Goal: Task Accomplishment & Management: Use online tool/utility

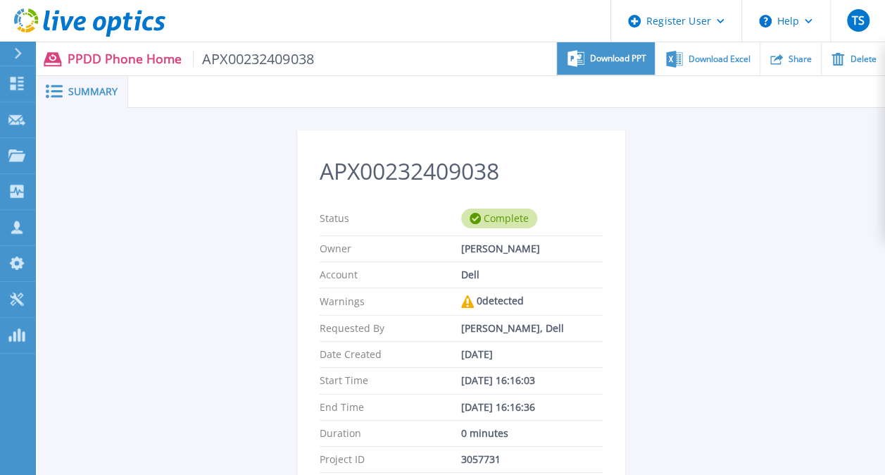
click at [605, 54] on span "Download PPT" at bounding box center [618, 58] width 56 height 8
click at [854, 146] on div "APX00232409038 Status Complete Owner Mohamed Mohamed Account Dell Warnings 0 de…" at bounding box center [461, 396] width 848 height 576
click at [230, 56] on span "APX00232409038" at bounding box center [253, 59] width 121 height 16
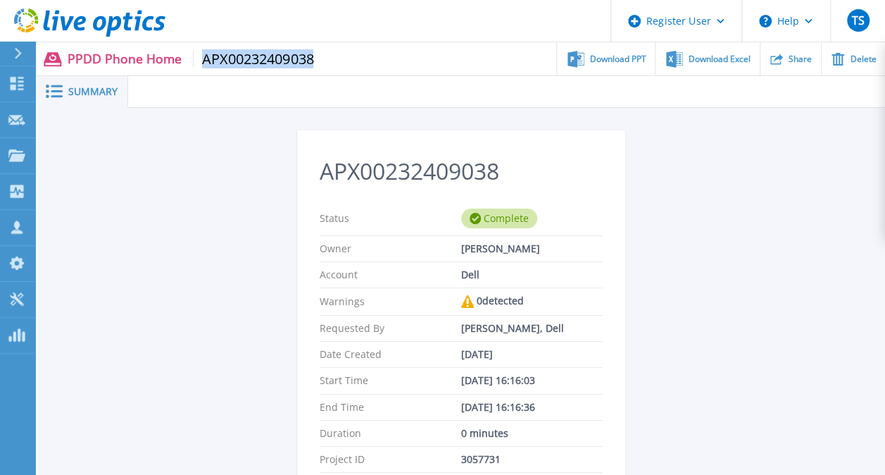
click at [230, 56] on span "APX00232409038" at bounding box center [253, 59] width 121 height 16
copy span "APX00232409038"
click at [14, 59] on div at bounding box center [24, 54] width 23 height 24
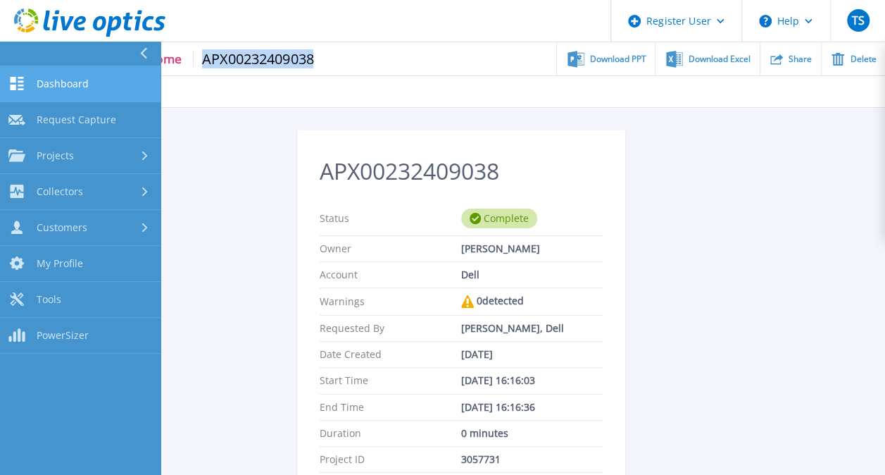
click at [48, 83] on span "Dashboard" at bounding box center [63, 83] width 52 height 13
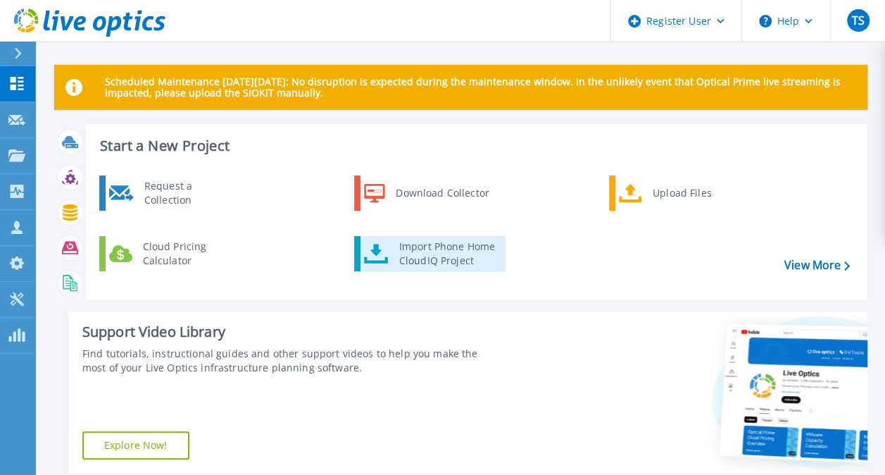
click at [401, 256] on div "Import Phone Home CloudIQ Project" at bounding box center [447, 253] width 110 height 28
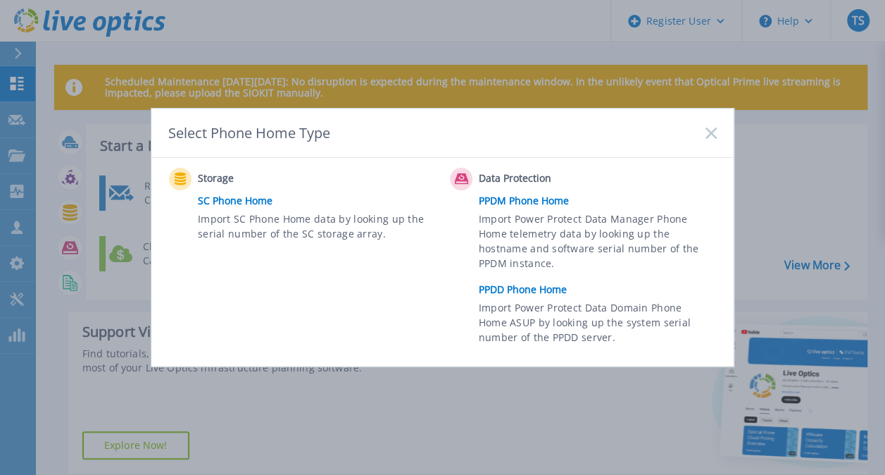
click at [506, 289] on link "PPDD Phone Home" at bounding box center [601, 289] width 245 height 21
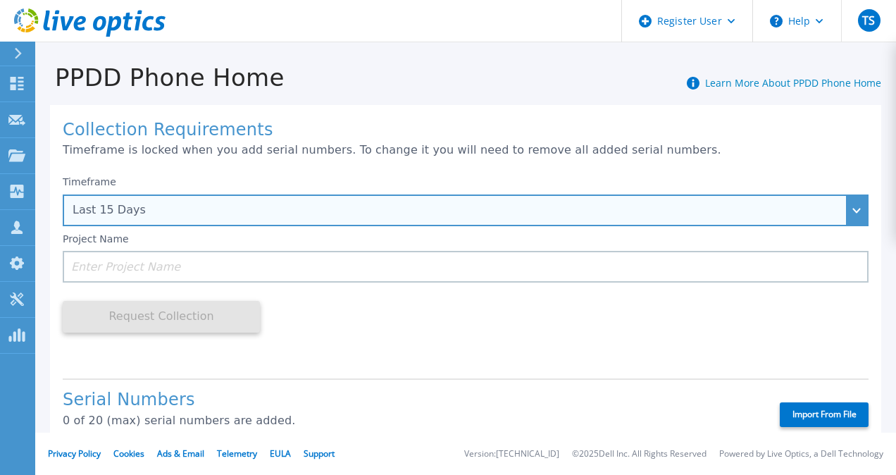
click at [292, 206] on div "Last 15 Days" at bounding box center [458, 210] width 771 height 13
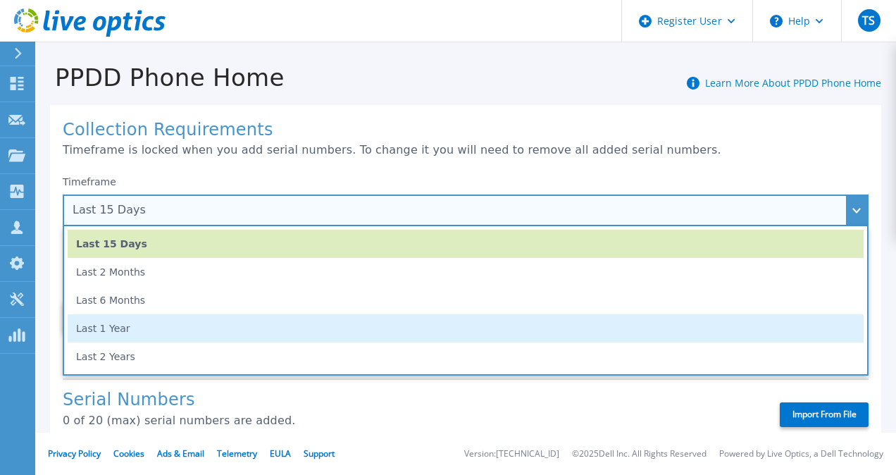
click at [241, 336] on li "Last 1 Year" at bounding box center [466, 328] width 796 height 28
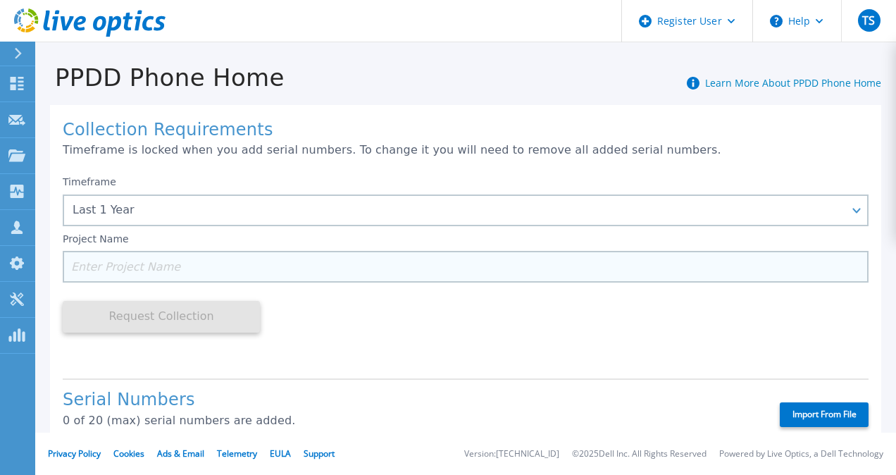
click at [211, 274] on input at bounding box center [466, 267] width 806 height 32
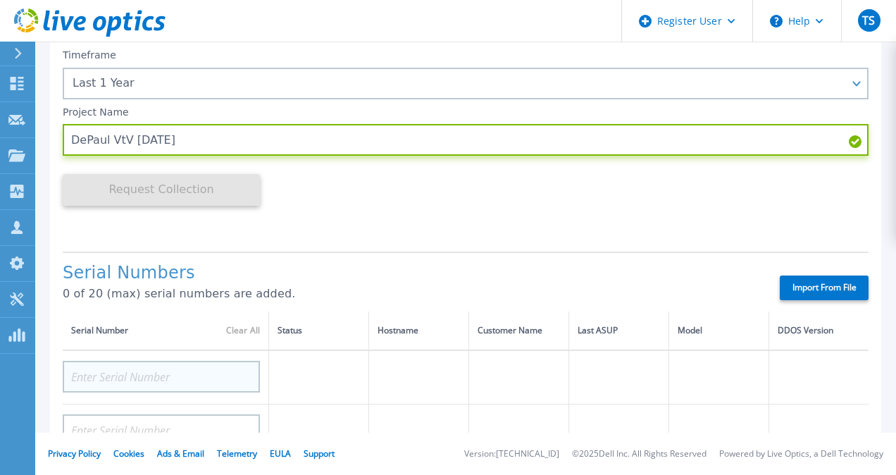
scroll to position [141, 0]
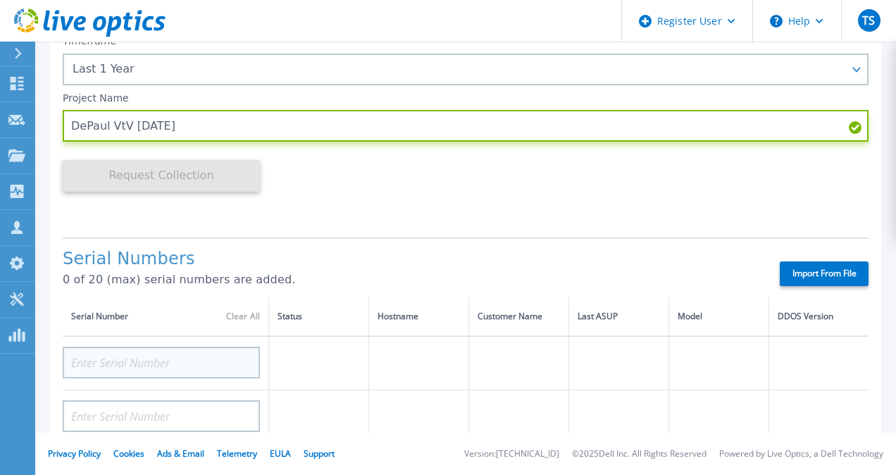
type input "DePaul VtV 09-17-25"
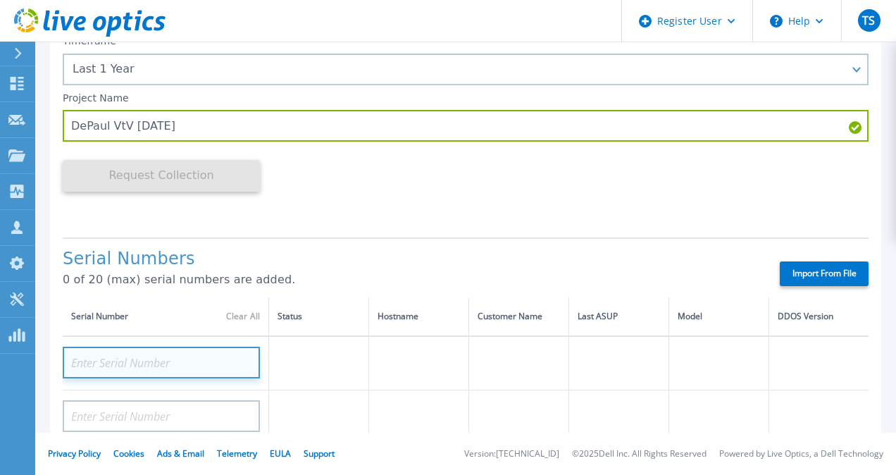
click at [183, 358] on input at bounding box center [161, 363] width 197 height 32
paste input "APX00232409038"
type input "APX00232409038"
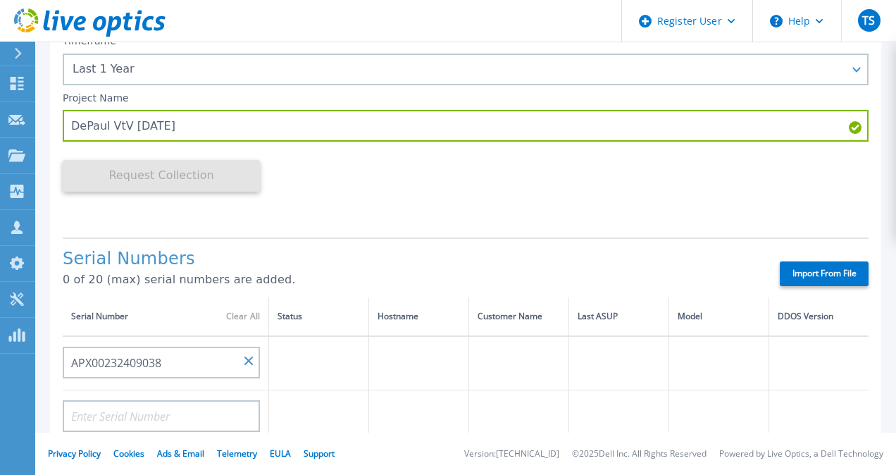
click at [488, 204] on div "Timeframe Last 1 Year Last 15 Days Last 2 Months Last 6 Months Last 1 Year Last…" at bounding box center [466, 126] width 806 height 199
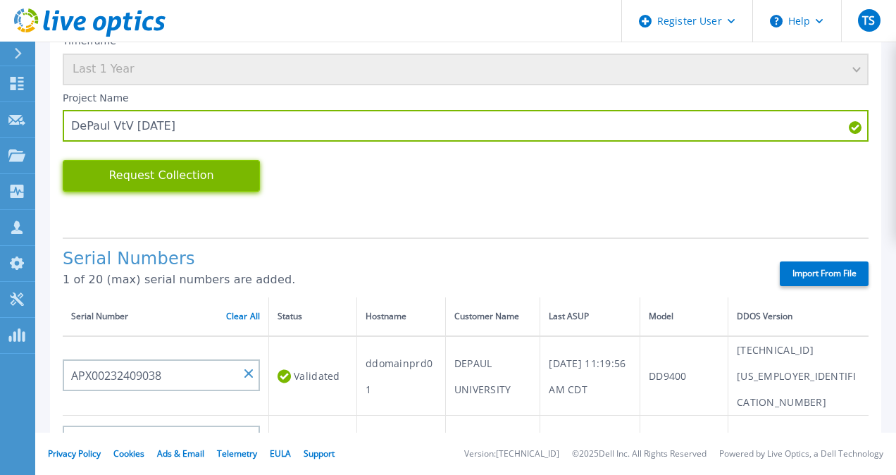
click at [190, 179] on button "Request Collection" at bounding box center [161, 176] width 197 height 32
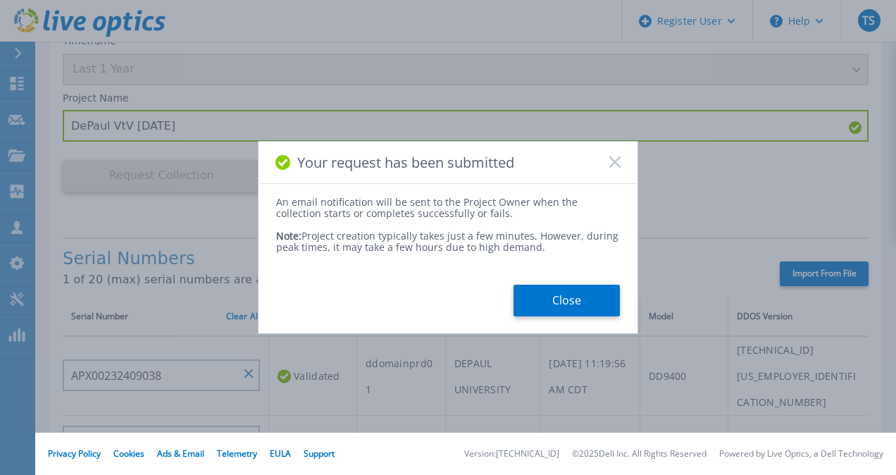
click at [555, 298] on button "Close" at bounding box center [566, 301] width 106 height 32
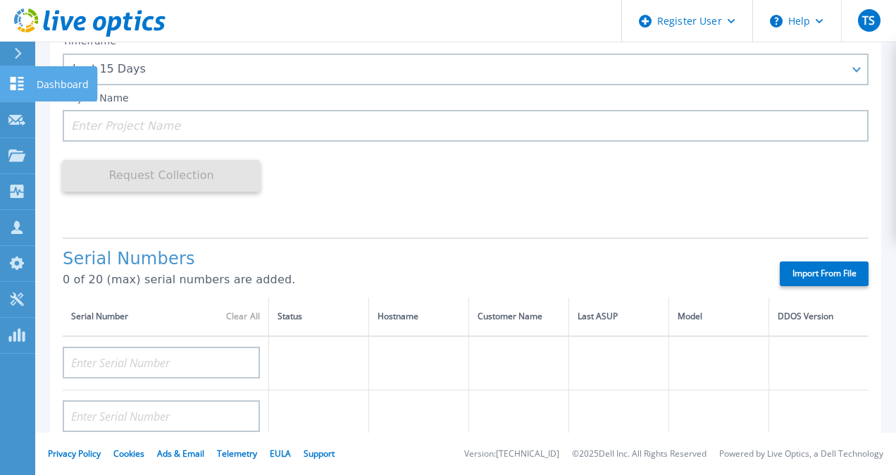
click at [19, 86] on icon at bounding box center [17, 83] width 13 height 13
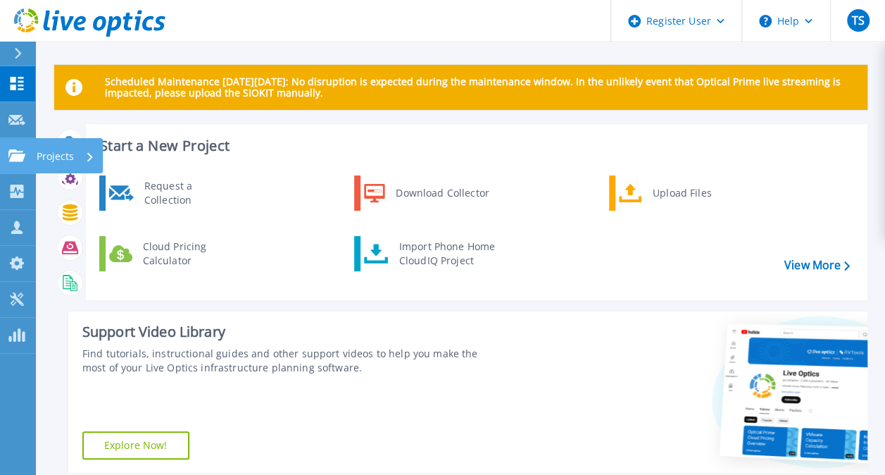
click at [13, 161] on icon at bounding box center [16, 155] width 17 height 12
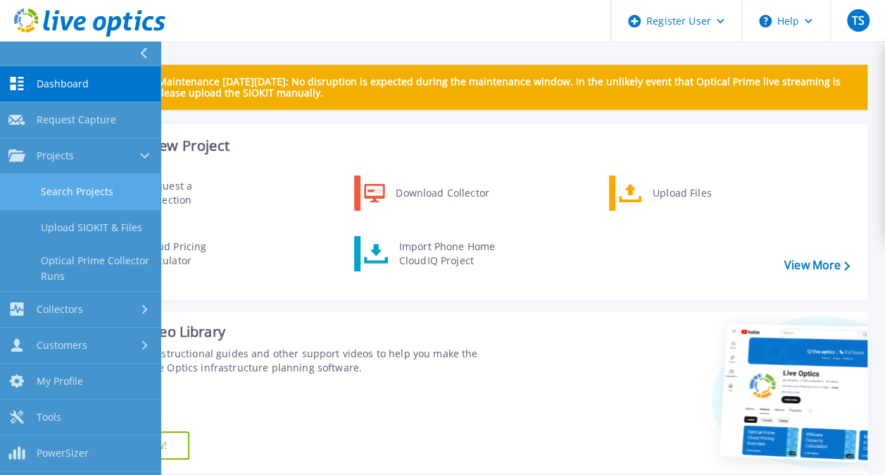
click at [65, 196] on link "Search Projects" at bounding box center [80, 192] width 161 height 36
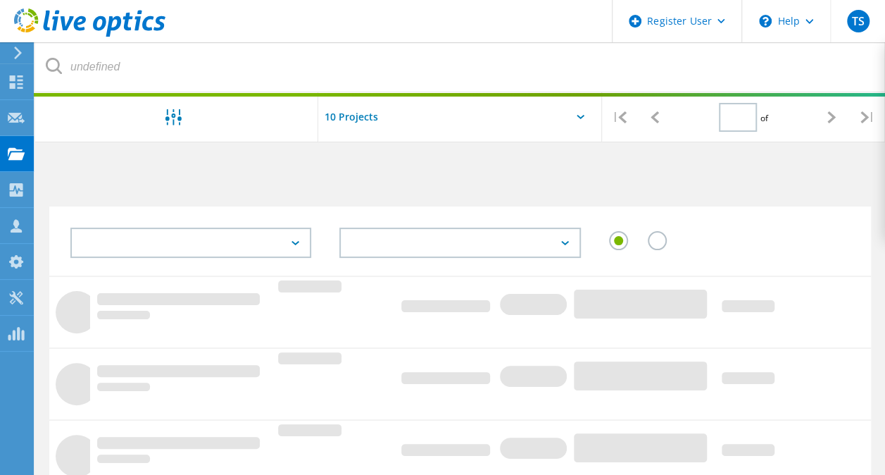
type input "1"
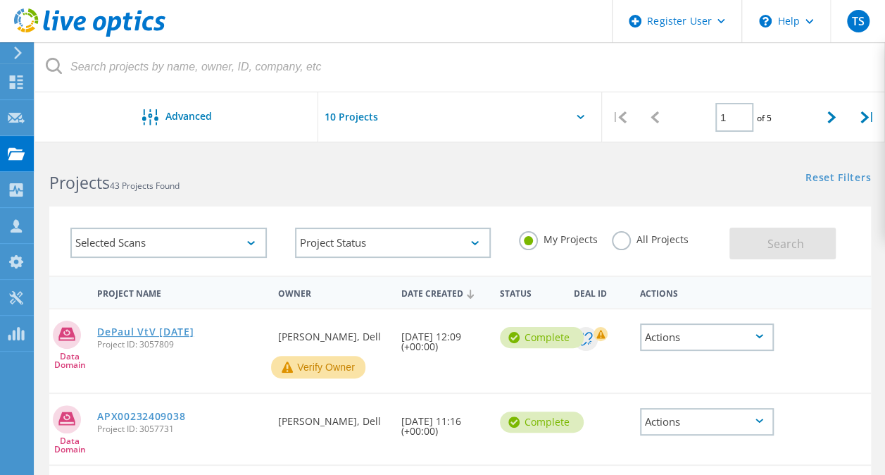
click at [166, 328] on link "DePaul VtV [DATE]" at bounding box center [145, 332] width 96 height 10
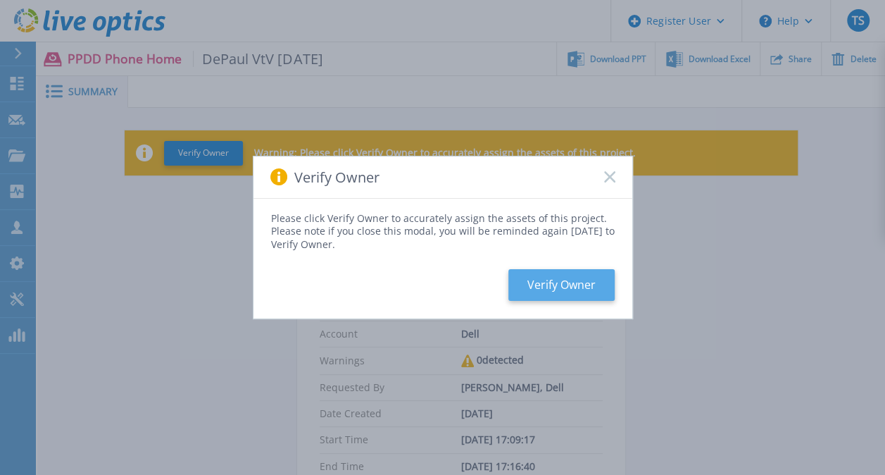
click at [562, 285] on button "Verify Owner" at bounding box center [562, 285] width 106 height 32
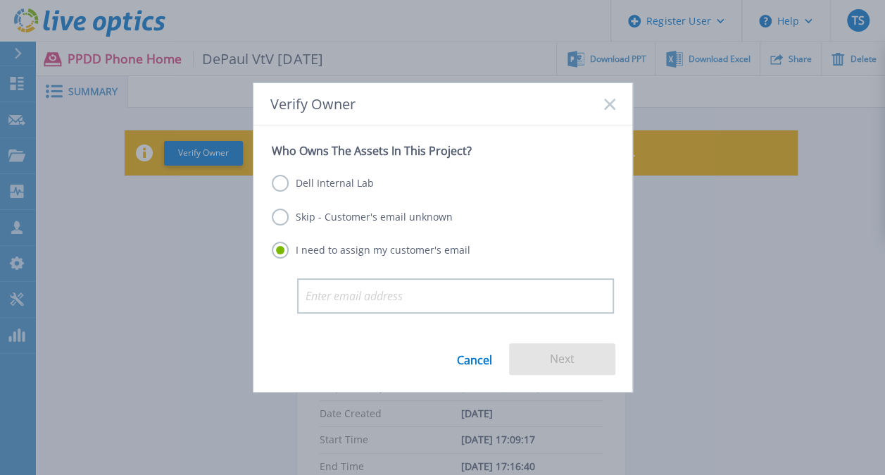
click at [321, 216] on label "Skip - Customer's email unknown" at bounding box center [362, 216] width 181 height 17
click at [0, 0] on input "Skip - Customer's email unknown" at bounding box center [0, 0] width 0 height 0
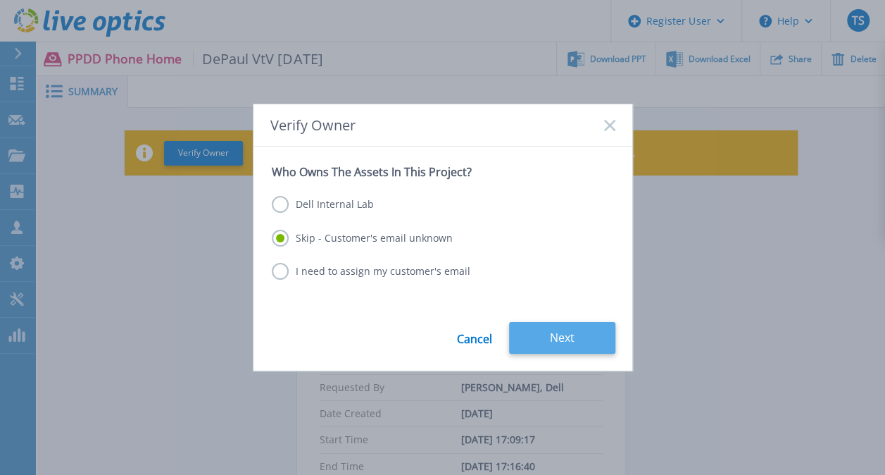
click at [534, 337] on button "Next" at bounding box center [562, 338] width 106 height 32
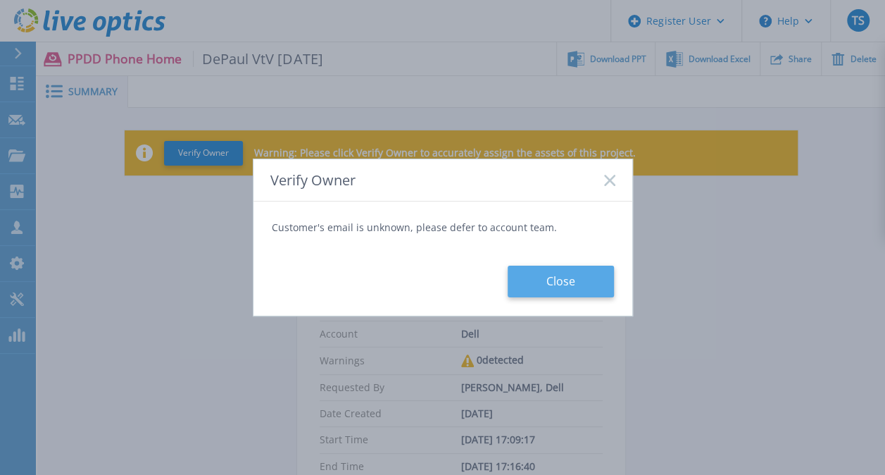
click at [548, 281] on button "Close" at bounding box center [561, 282] width 106 height 32
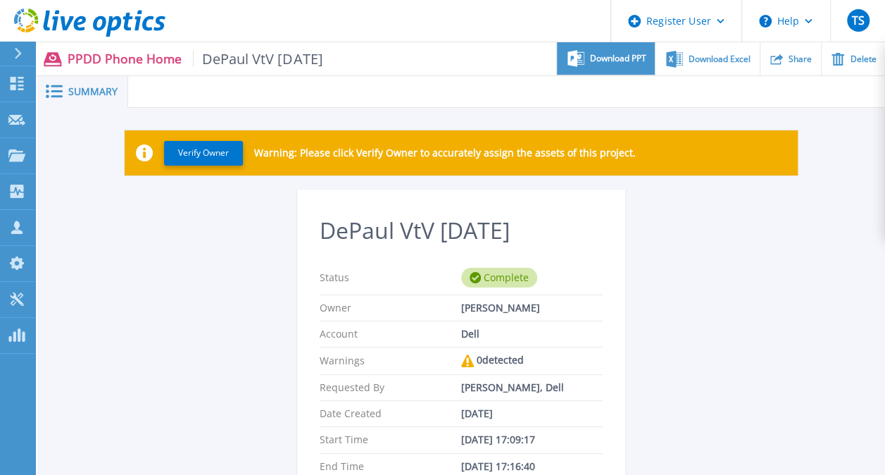
click at [602, 56] on span "Download PPT" at bounding box center [618, 58] width 56 height 8
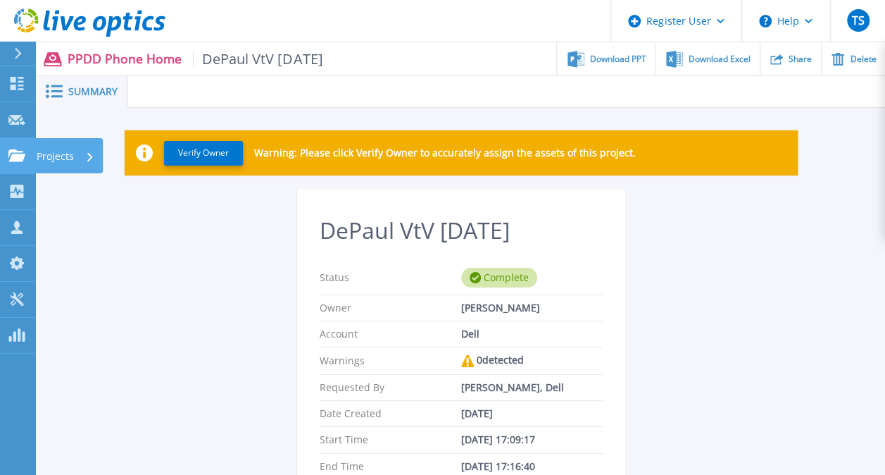
click at [20, 163] on link "Projects Projects" at bounding box center [17, 156] width 35 height 36
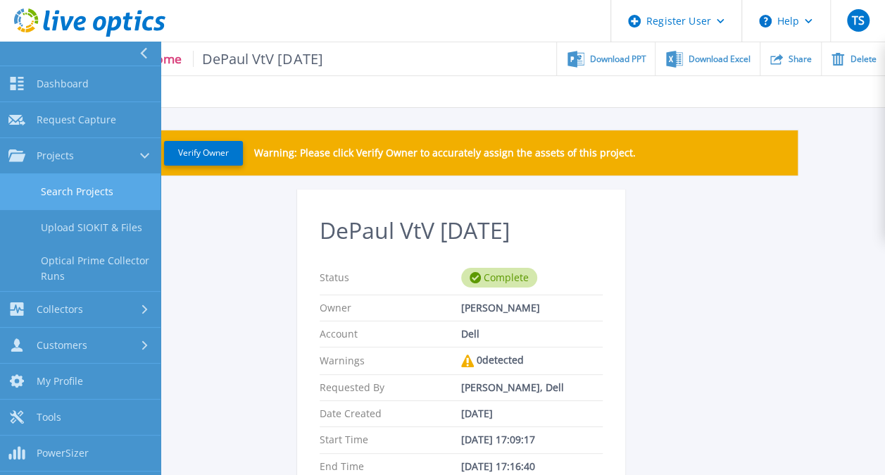
click at [58, 197] on link "Search Projects" at bounding box center [80, 192] width 161 height 36
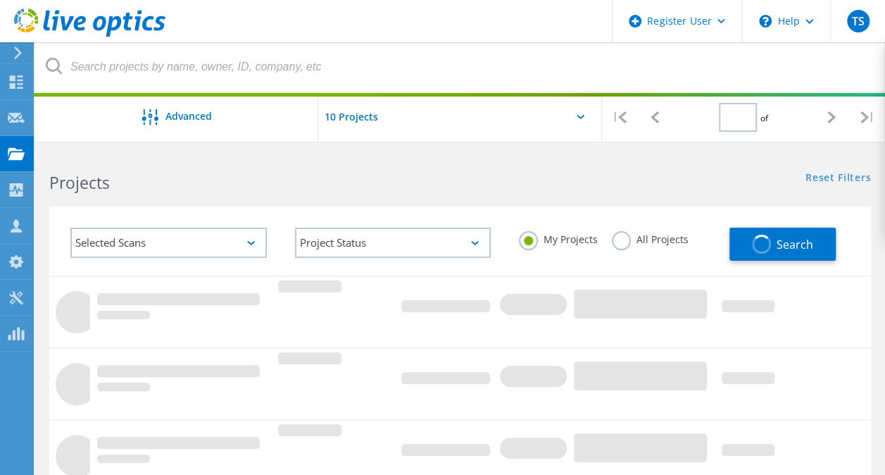
type input "1"
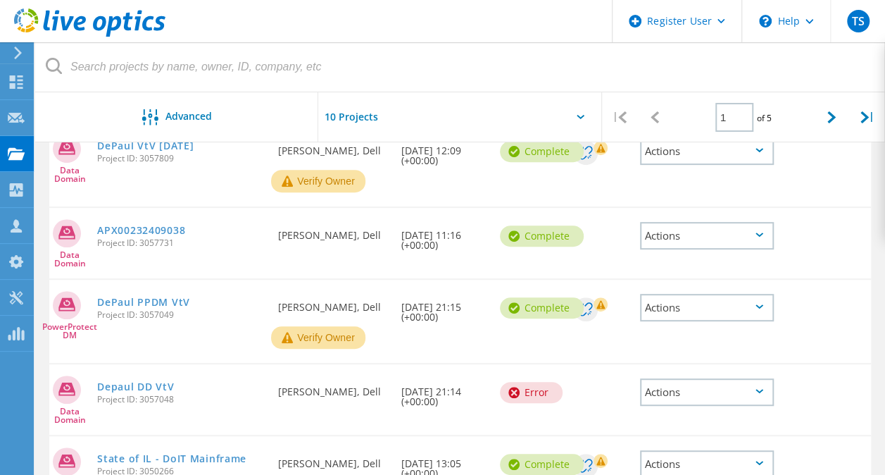
scroll to position [211, 0]
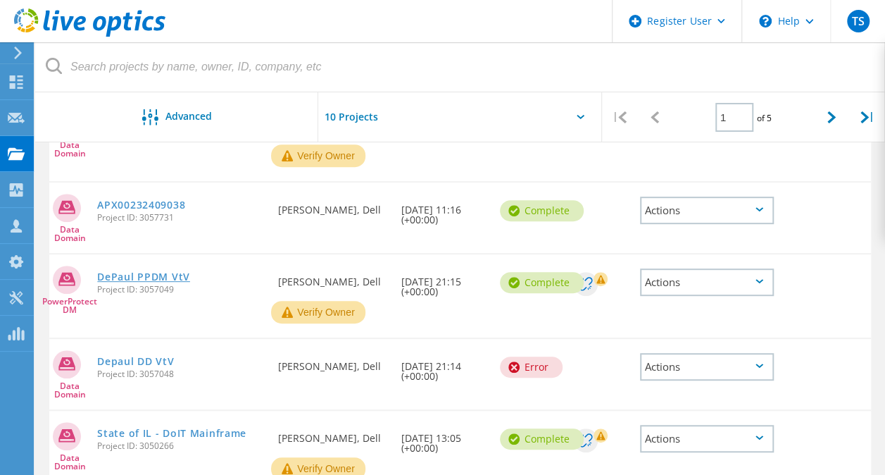
click at [145, 281] on link "DePaul PPDM VtV" at bounding box center [143, 277] width 93 height 10
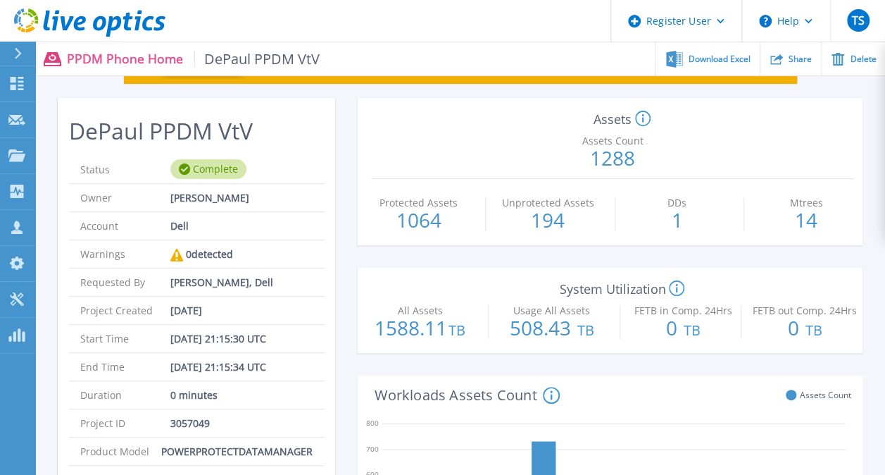
scroll to position [4, 0]
